Goal: Task Accomplishment & Management: Use online tool/utility

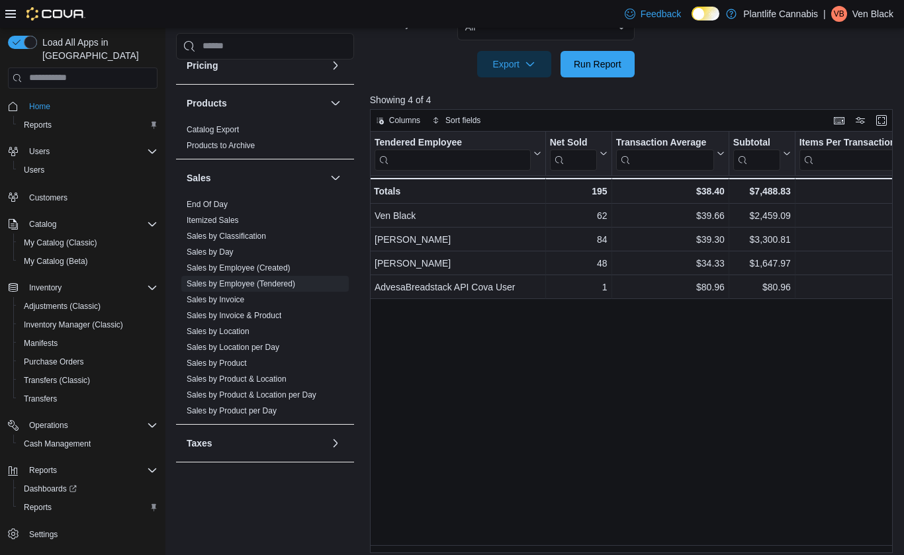
scroll to position [339, 0]
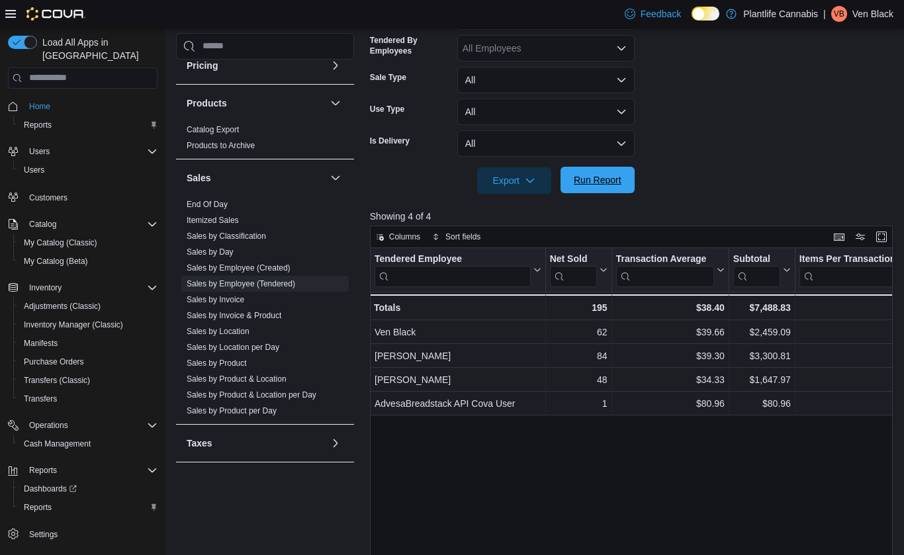
click at [594, 187] on span "Run Report" at bounding box center [597, 180] width 58 height 26
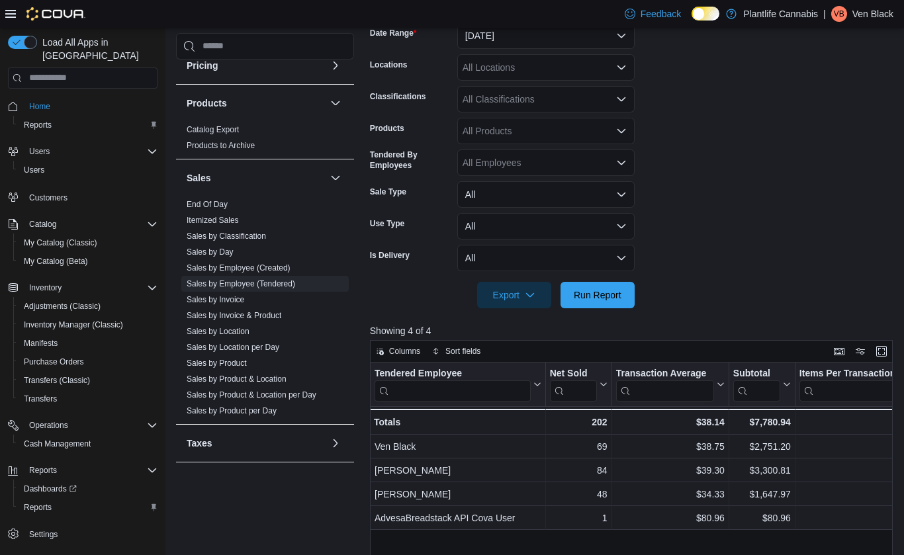
scroll to position [197, 0]
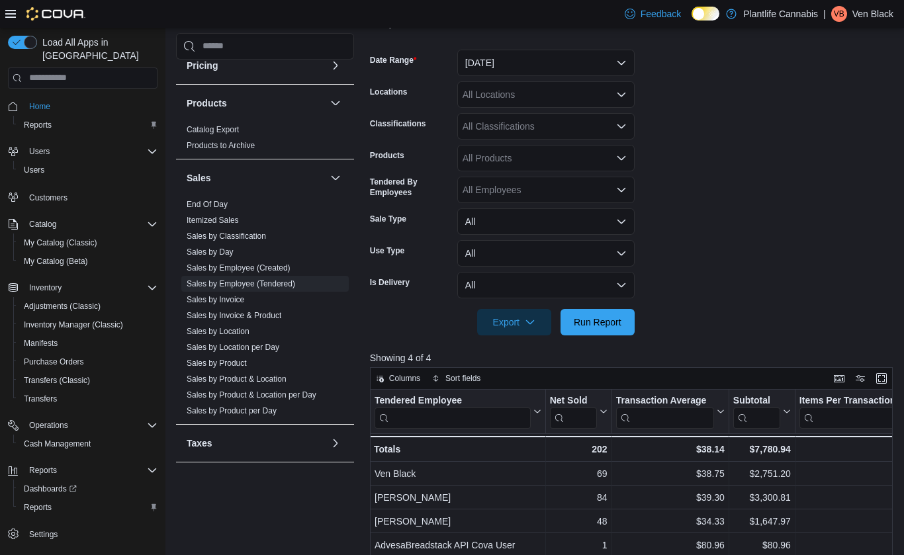
click at [507, 128] on div "All Classifications" at bounding box center [545, 126] width 177 height 26
type input "***"
click at [519, 146] on span "Accessory Group" at bounding box center [521, 148] width 71 height 13
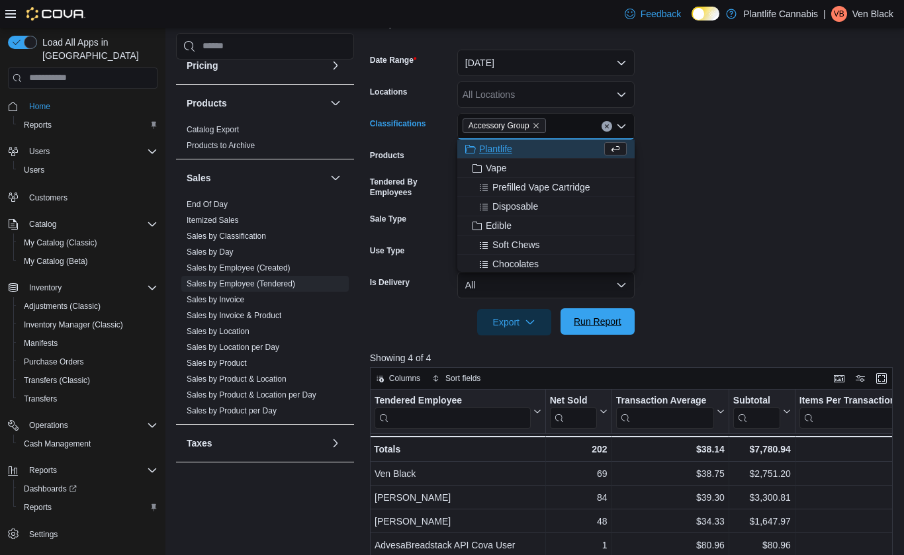
click at [581, 327] on span "Run Report" at bounding box center [598, 321] width 48 height 13
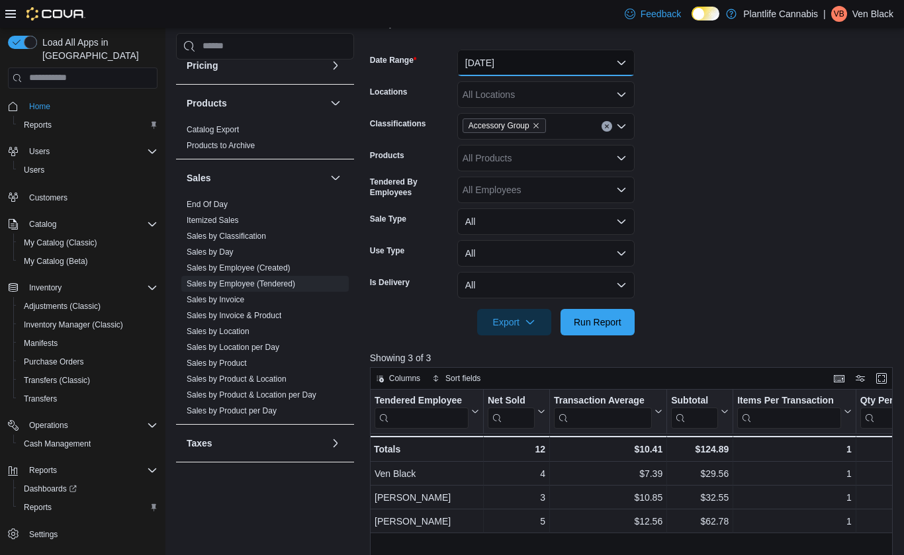
click at [491, 57] on button "[DATE]" at bounding box center [545, 63] width 177 height 26
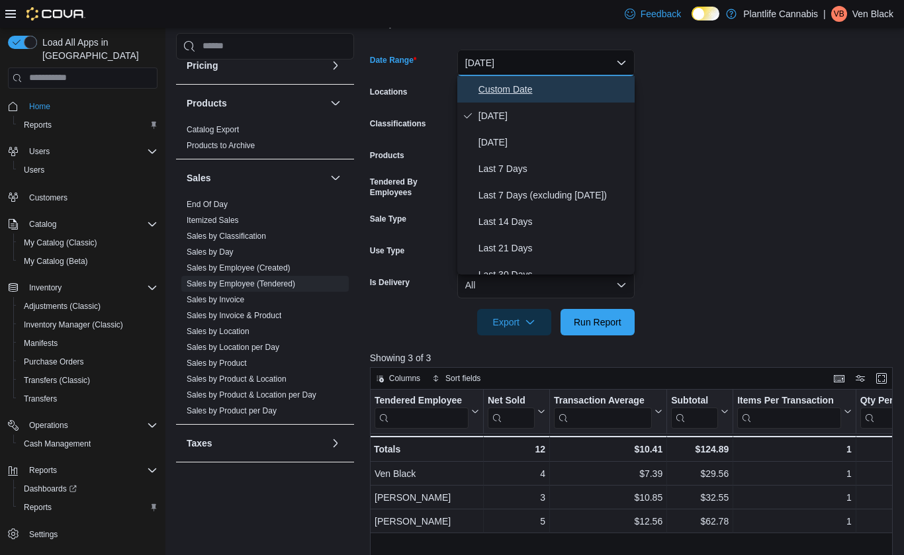
click at [519, 96] on span "Custom Date" at bounding box center [553, 89] width 151 height 16
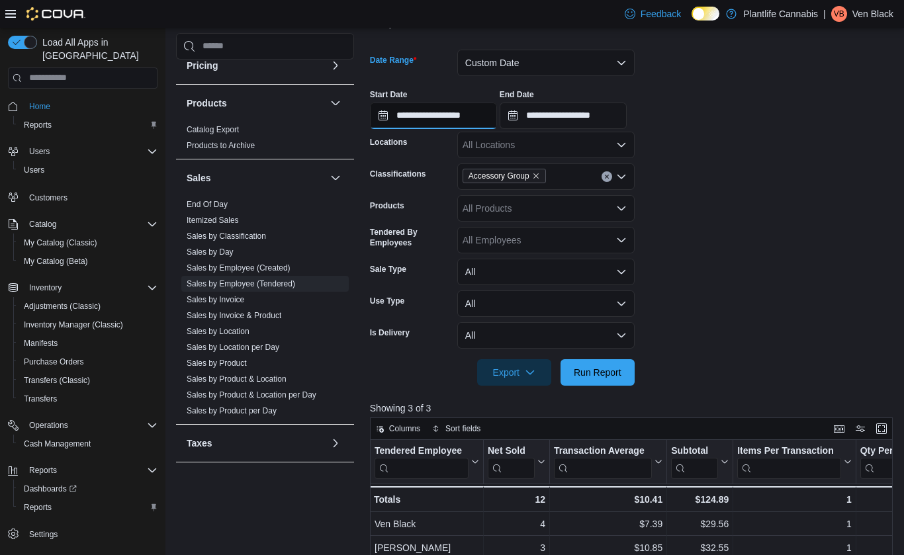
click at [485, 120] on input "**********" at bounding box center [433, 116] width 127 height 26
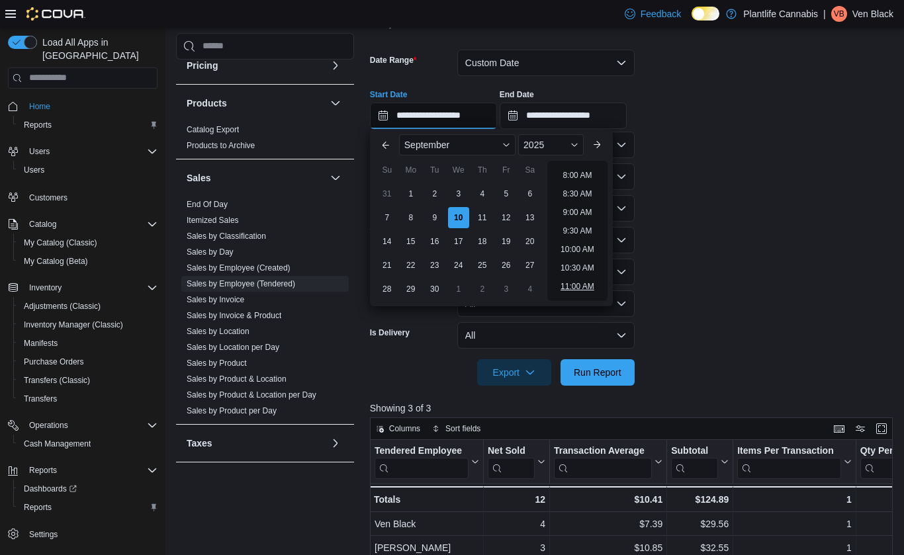
scroll to position [752, 0]
click at [576, 194] on li "9:00 PM" at bounding box center [577, 198] width 40 height 16
type input "**********"
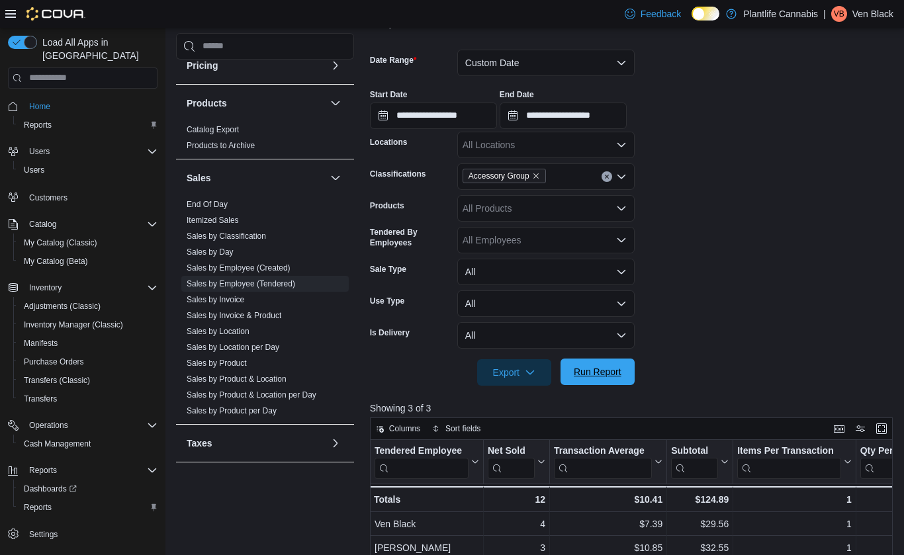
click at [613, 380] on span "Run Report" at bounding box center [597, 372] width 58 height 26
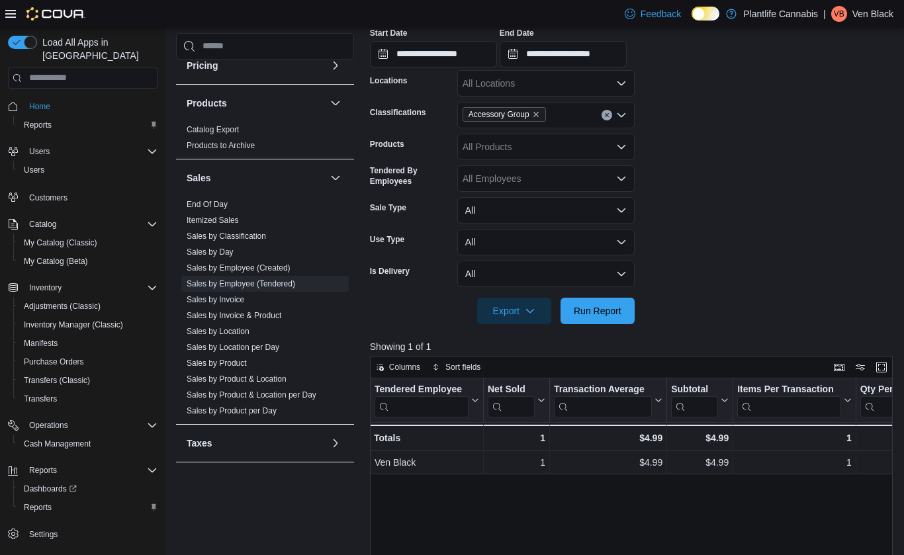
scroll to position [107, 0]
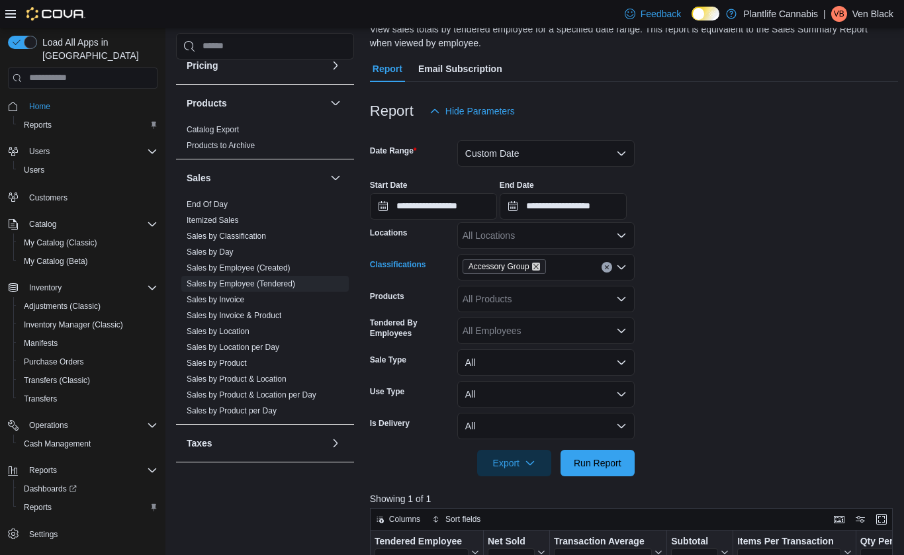
click at [538, 265] on icon "Remove Accessory Group from selection in this group" at bounding box center [536, 267] width 8 height 8
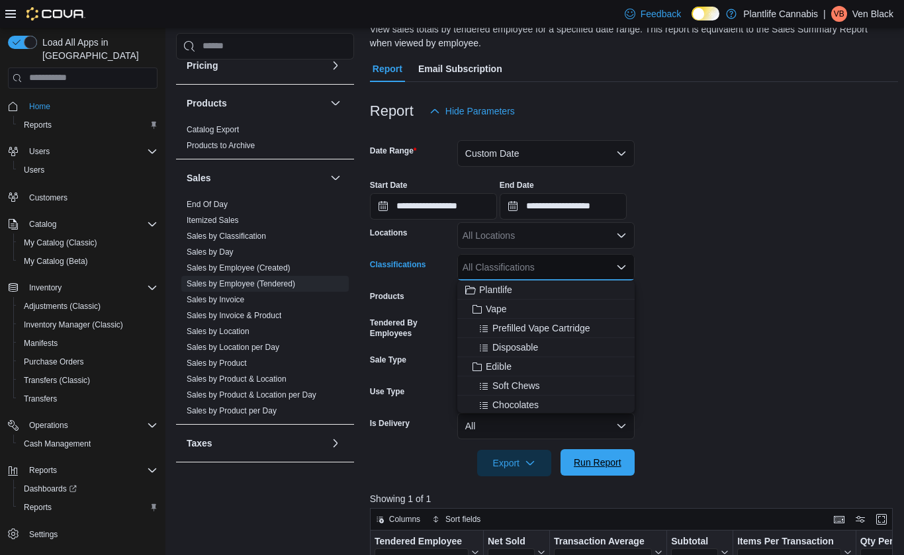
click at [601, 458] on span "Run Report" at bounding box center [598, 462] width 48 height 13
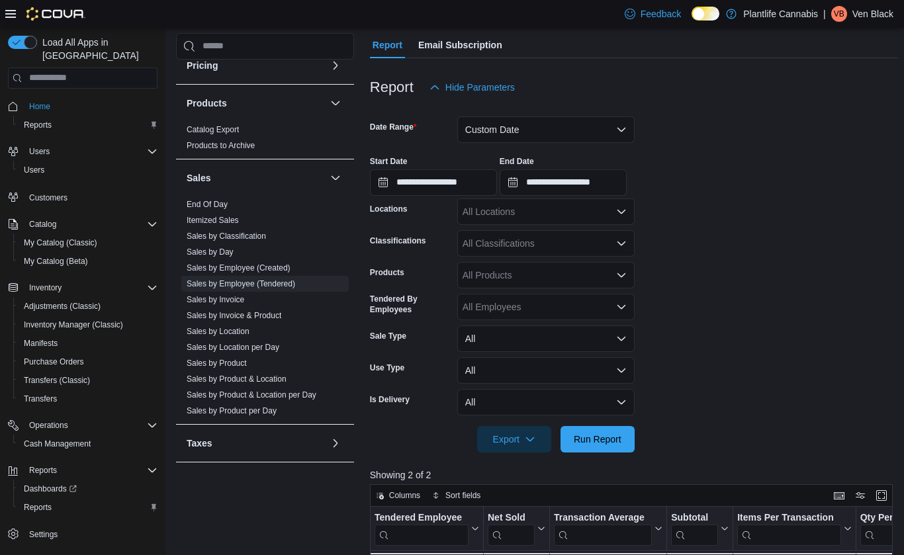
scroll to position [391, 0]
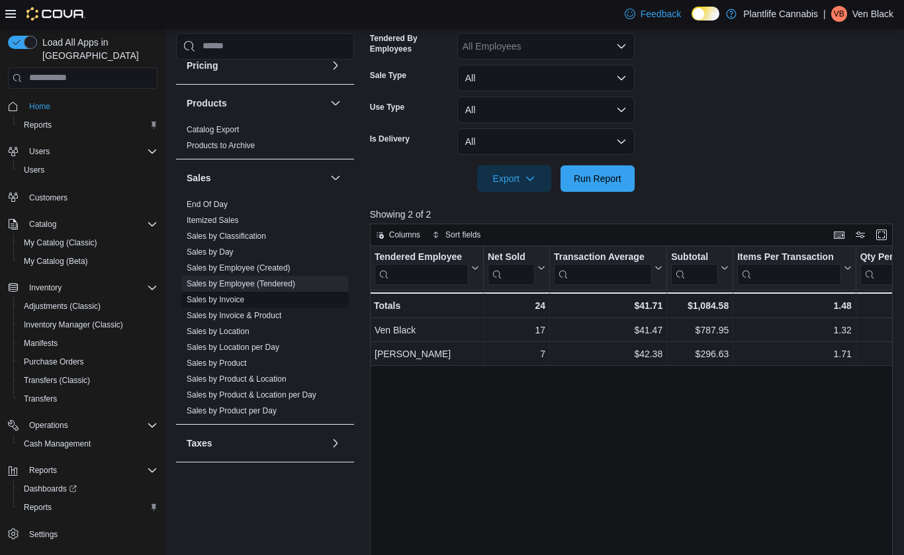
click at [192, 298] on link "Sales by Invoice" at bounding box center [216, 299] width 58 height 9
click at [192, 241] on link "Sales by Classification" at bounding box center [226, 236] width 79 height 9
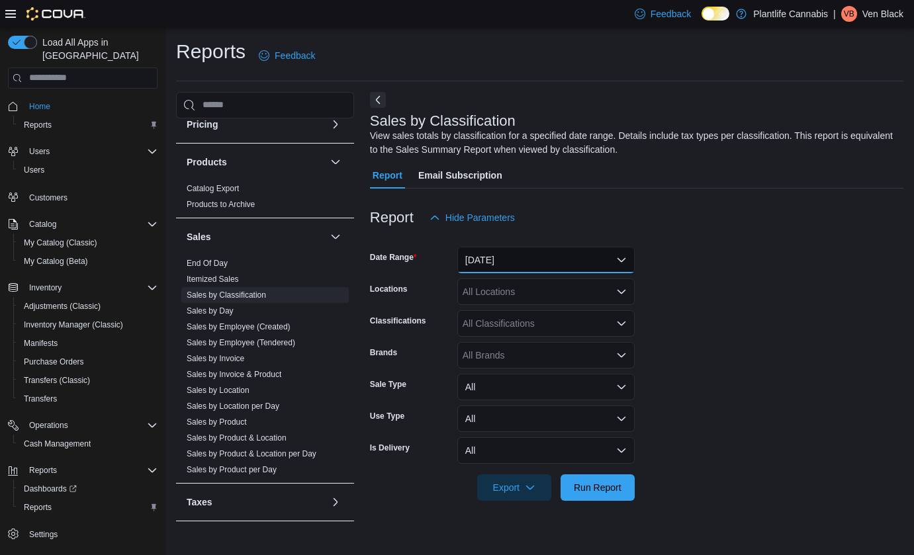
click at [515, 258] on button "[DATE]" at bounding box center [545, 260] width 177 height 26
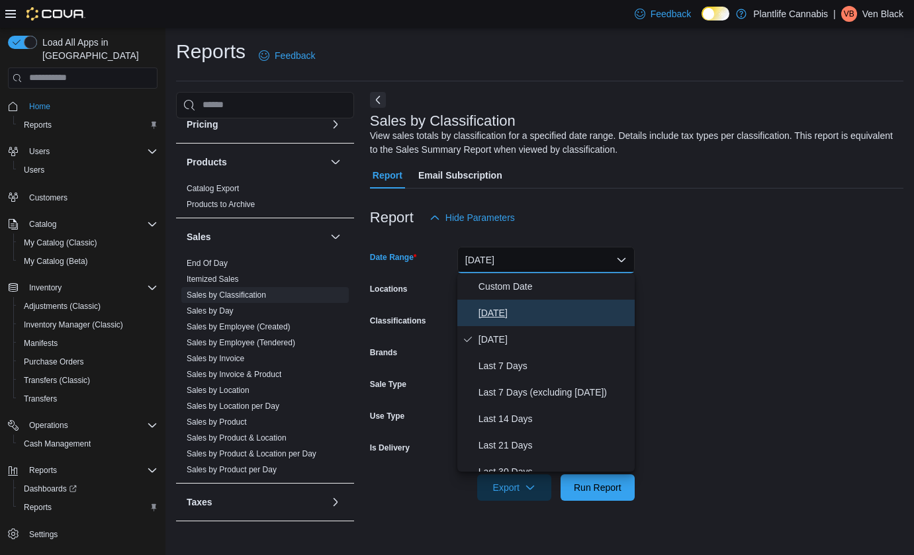
click at [514, 308] on span "[DATE]" at bounding box center [553, 313] width 151 height 16
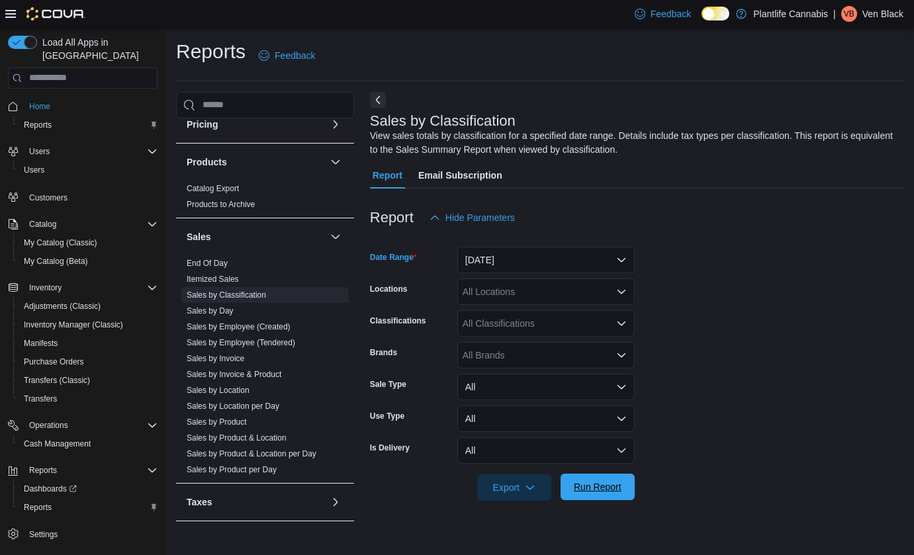
click at [590, 490] on span "Run Report" at bounding box center [598, 486] width 48 height 13
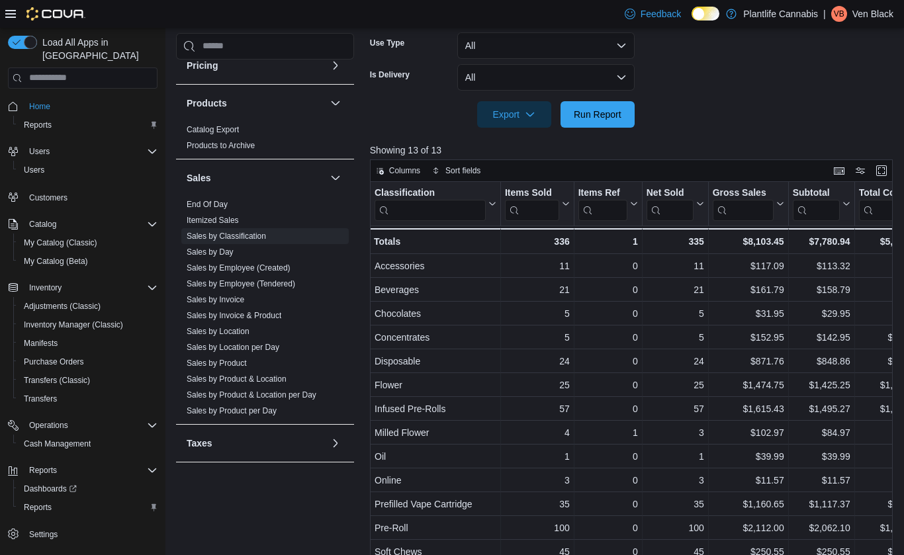
scroll to position [429, 0]
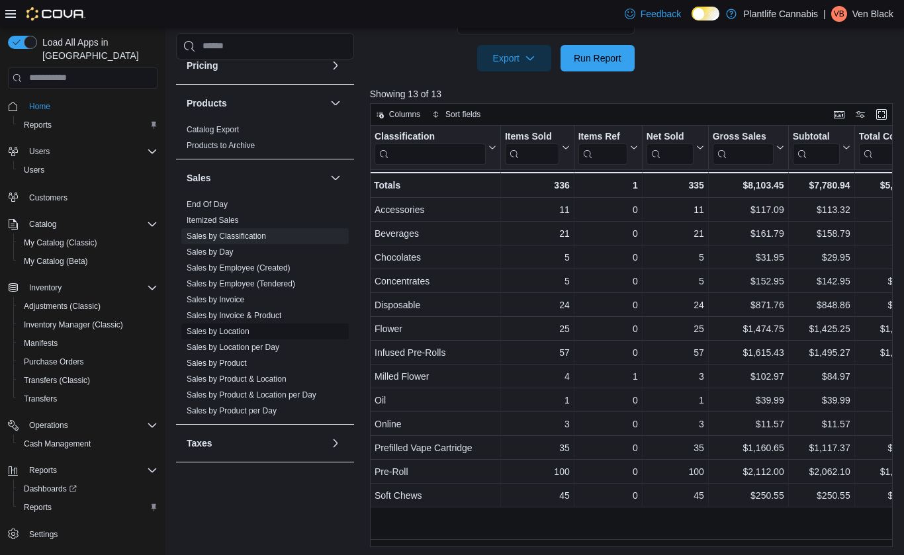
click at [222, 336] on span "Sales by Location" at bounding box center [218, 331] width 63 height 11
click at [208, 322] on span "Sales by Invoice & Product" at bounding box center [264, 316] width 167 height 16
click at [207, 328] on link "Sales by Location" at bounding box center [218, 331] width 63 height 9
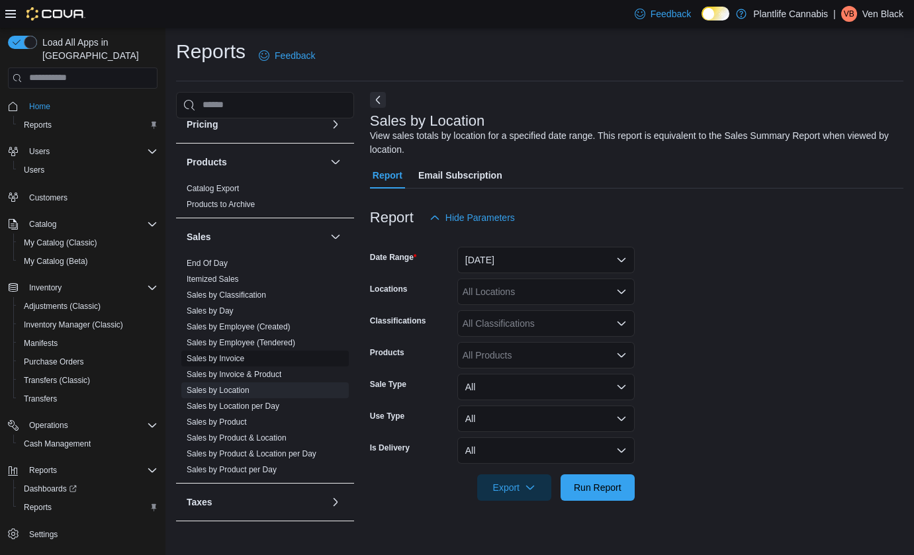
click at [212, 351] on span "Sales by Invoice" at bounding box center [264, 359] width 167 height 16
click at [206, 358] on link "Sales by Invoice" at bounding box center [216, 358] width 58 height 9
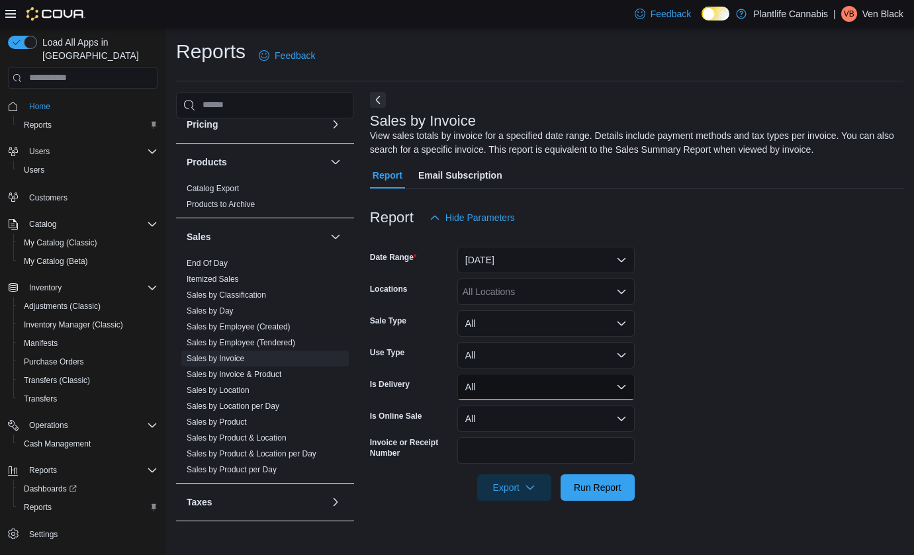
click at [478, 392] on button "All" at bounding box center [545, 387] width 177 height 26
click at [412, 404] on form "Date Range [DATE] Locations All Locations Sale Type All Use Type All Is Deliver…" at bounding box center [636, 366] width 533 height 270
click at [488, 415] on button "All" at bounding box center [545, 419] width 177 height 26
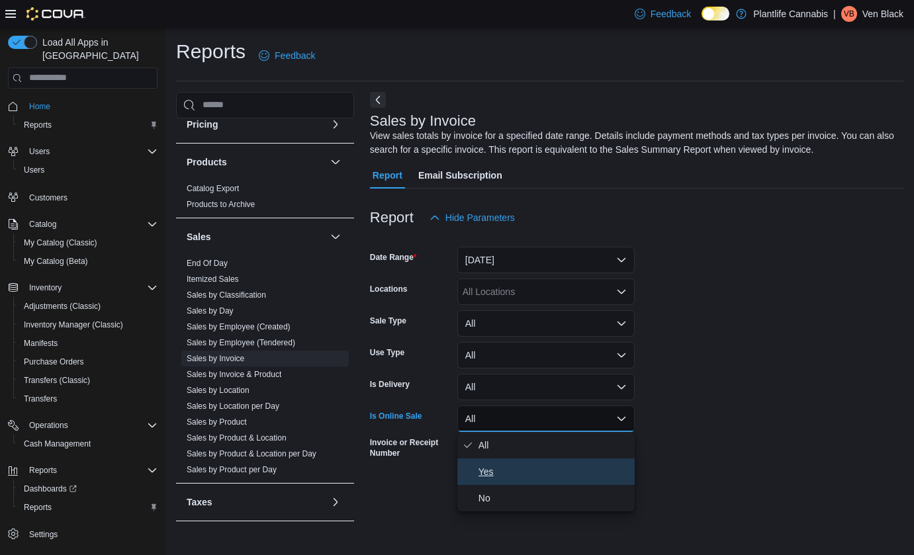
click at [499, 468] on span "Yes" at bounding box center [553, 472] width 151 height 16
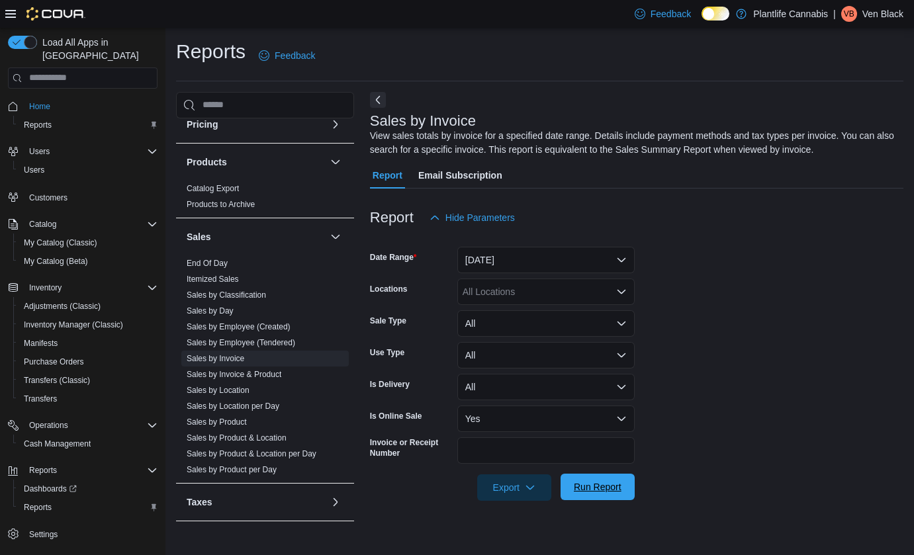
click at [605, 484] on span "Run Report" at bounding box center [598, 486] width 48 height 13
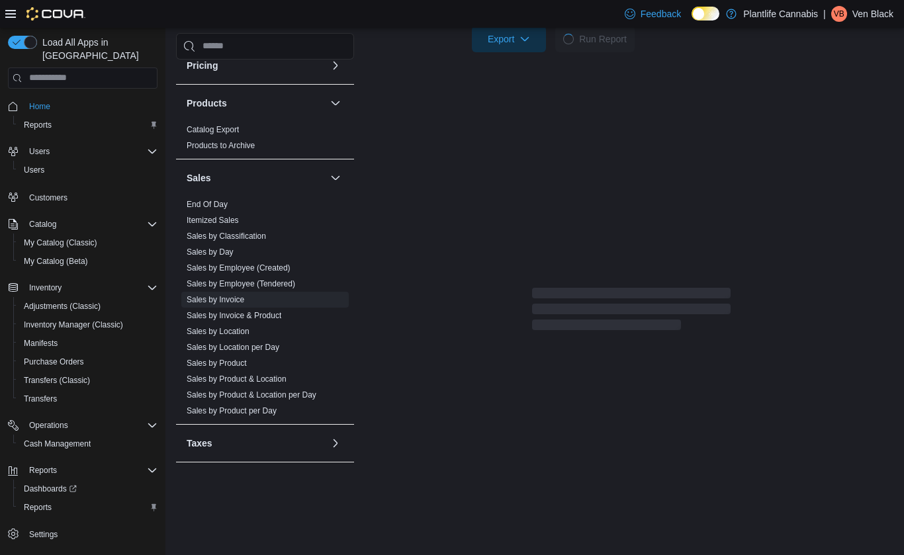
scroll to position [164, 0]
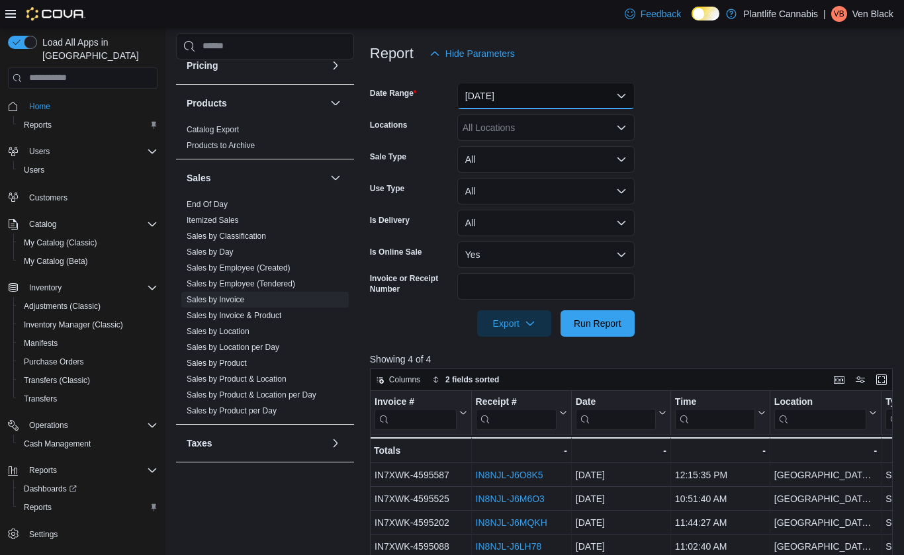
click at [497, 100] on button "[DATE]" at bounding box center [545, 96] width 177 height 26
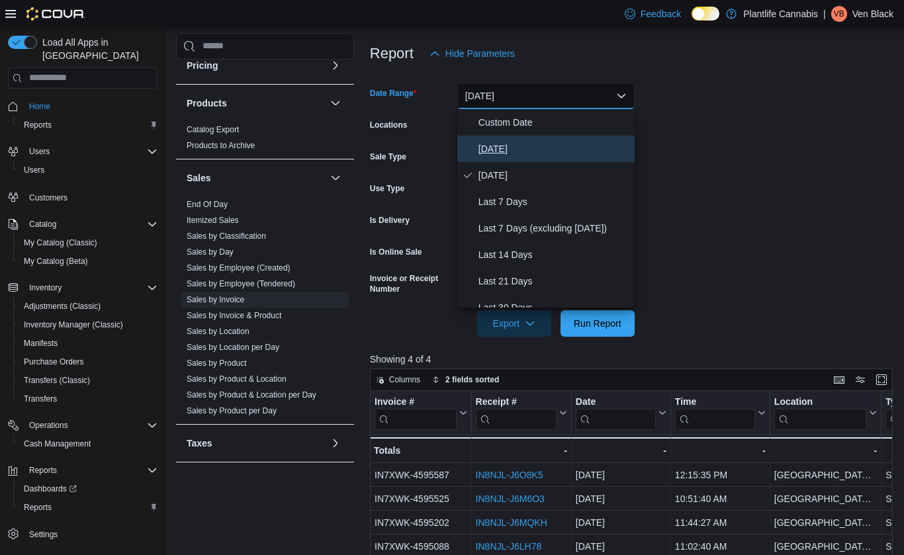
click at [497, 149] on span "[DATE]" at bounding box center [553, 149] width 151 height 16
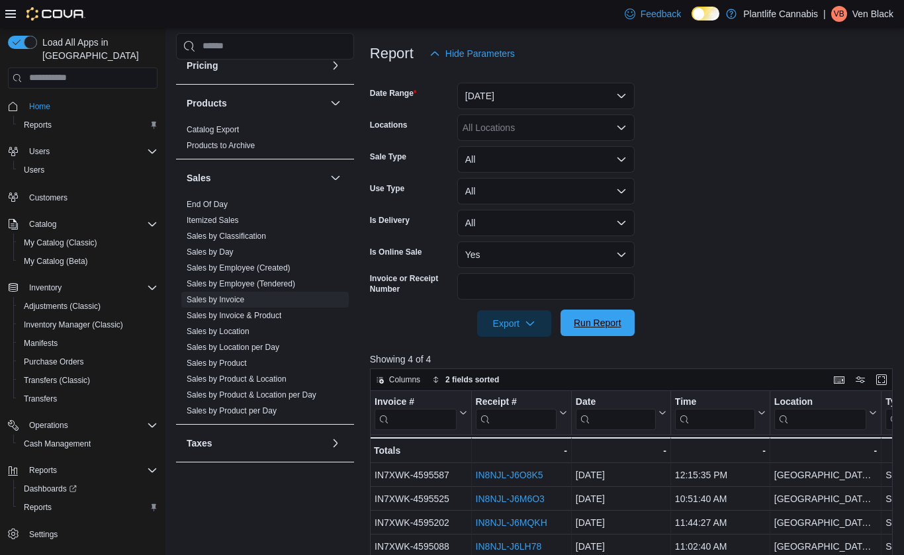
click at [619, 326] on span "Run Report" at bounding box center [598, 322] width 48 height 13
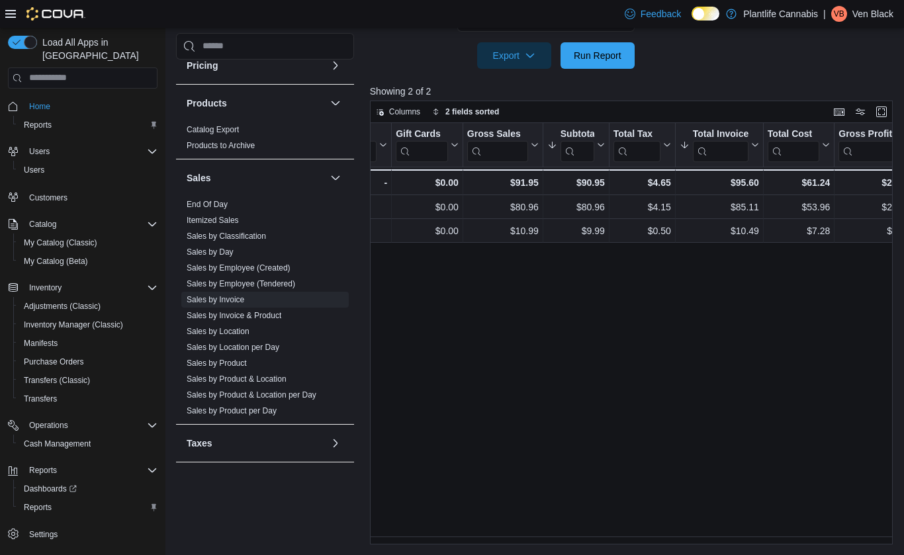
scroll to position [0, 700]
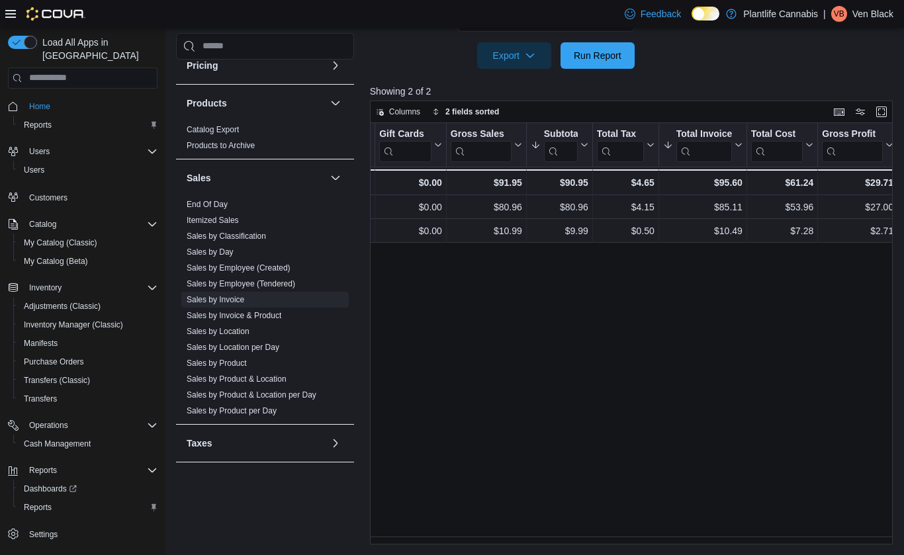
click at [848, 360] on div "Invoice # Click to view column header actions Receipt # Click to view column he…" at bounding box center [634, 333] width 528 height 421
click at [215, 331] on link "Sales by Location" at bounding box center [218, 331] width 63 height 9
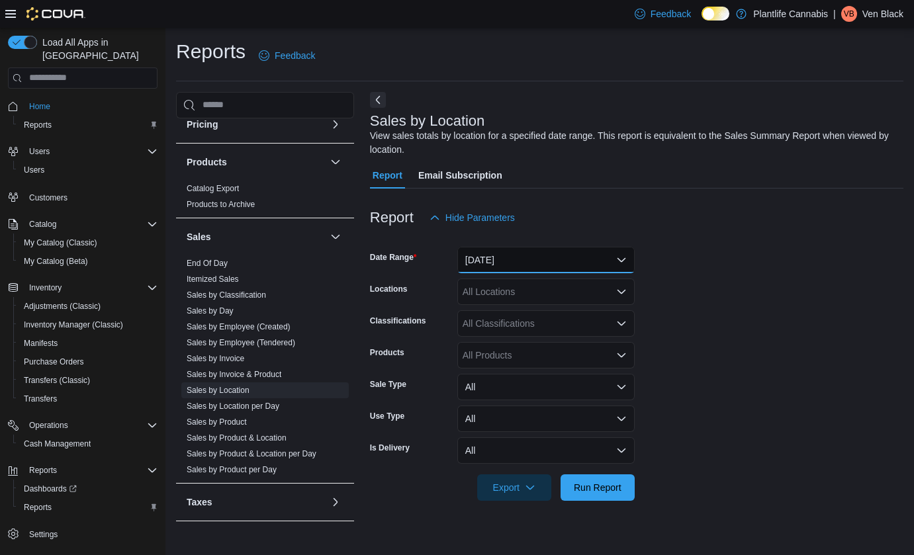
click at [509, 259] on button "[DATE]" at bounding box center [545, 260] width 177 height 26
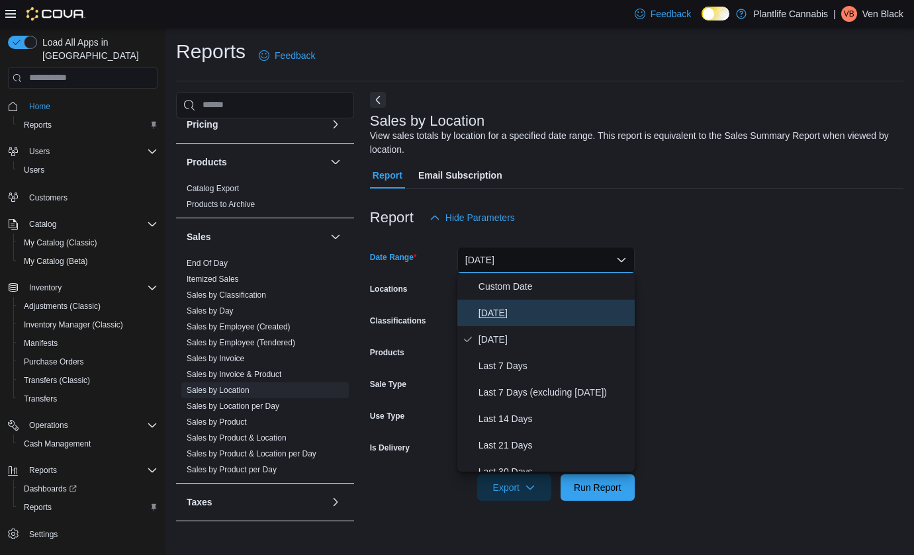
click at [494, 308] on span "[DATE]" at bounding box center [553, 313] width 151 height 16
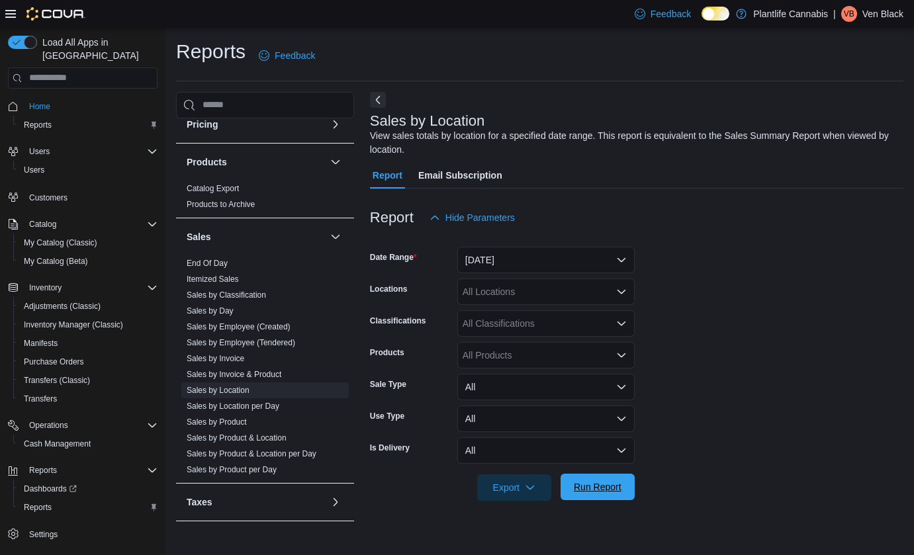
click at [618, 493] on span "Run Report" at bounding box center [598, 486] width 48 height 13
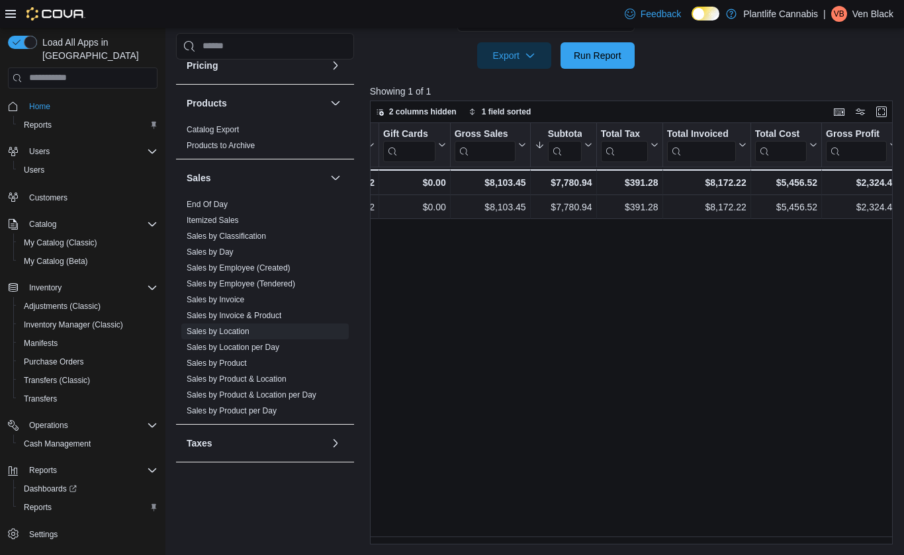
scroll to position [0, 341]
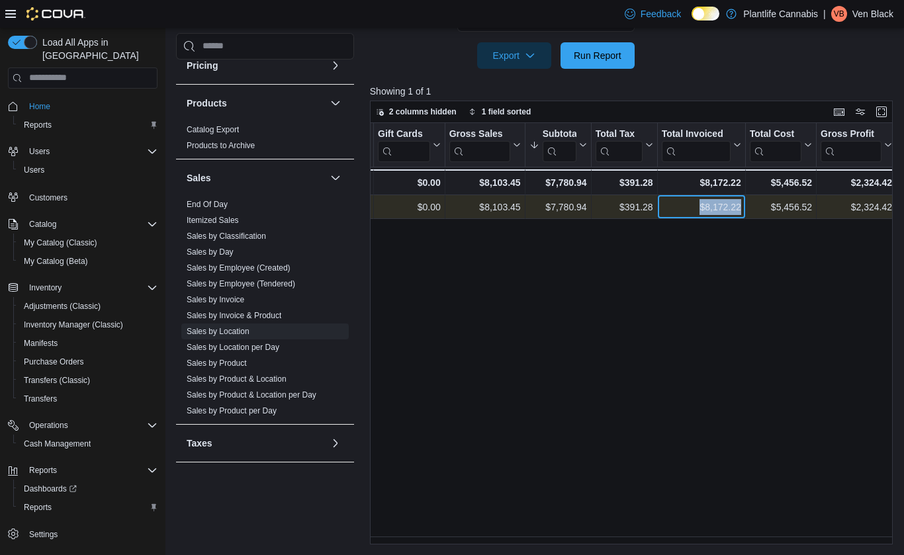
drag, startPoint x: 689, startPoint y: 211, endPoint x: 740, endPoint y: 211, distance: 50.3
click at [740, 211] on div "$8,172.22" at bounding box center [700, 207] width 79 height 16
copy div "$8,172.22"
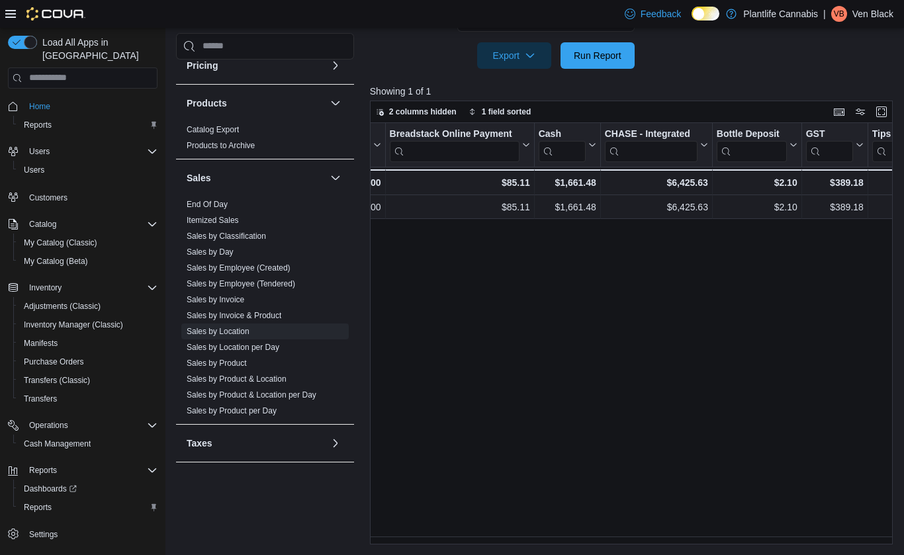
scroll to position [0, 1684]
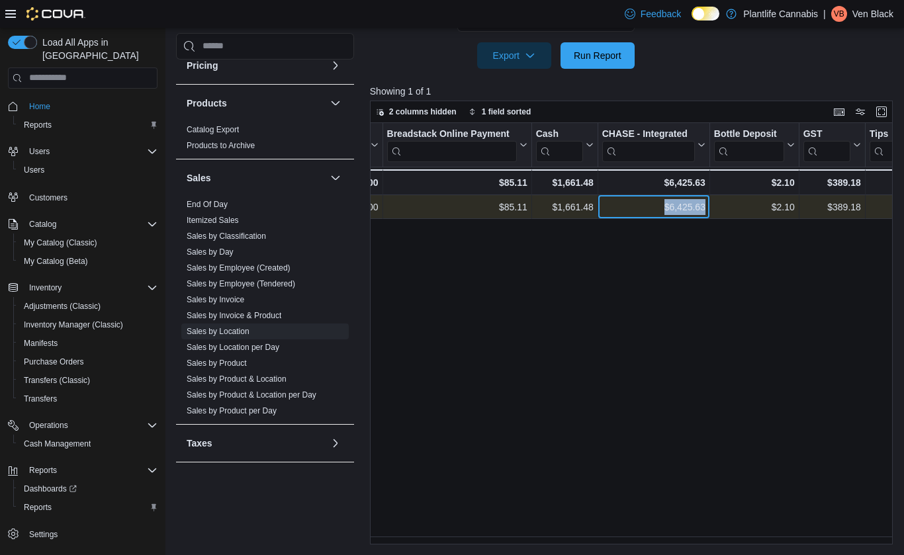
drag, startPoint x: 657, startPoint y: 206, endPoint x: 704, endPoint y: 210, distance: 47.2
click at [704, 210] on div "$6,425.63" at bounding box center [653, 207] width 103 height 16
copy div "$6,425.63"
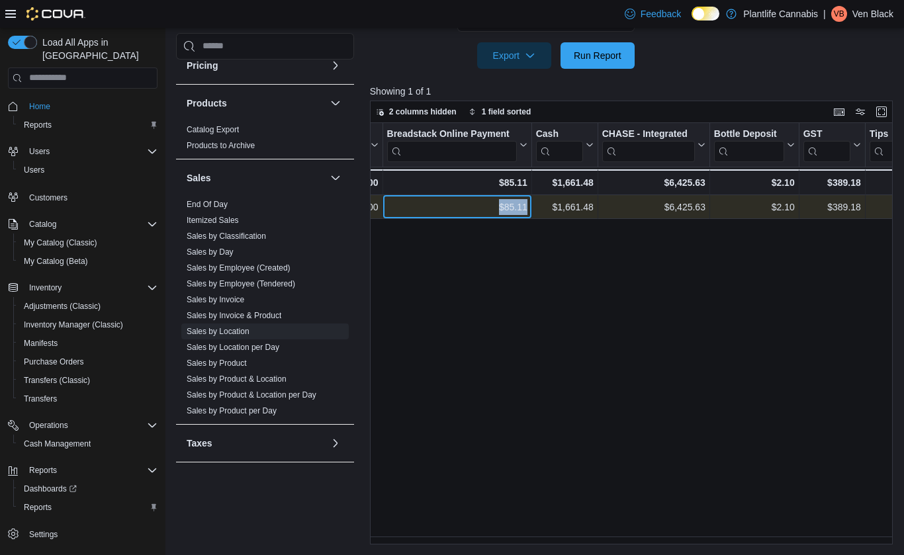
drag, startPoint x: 487, startPoint y: 211, endPoint x: 532, endPoint y: 212, distance: 45.0
copy div "$85.11 - Breadstack Online Payment, column 20, row 1"
